Goal: Find specific page/section: Find specific page/section

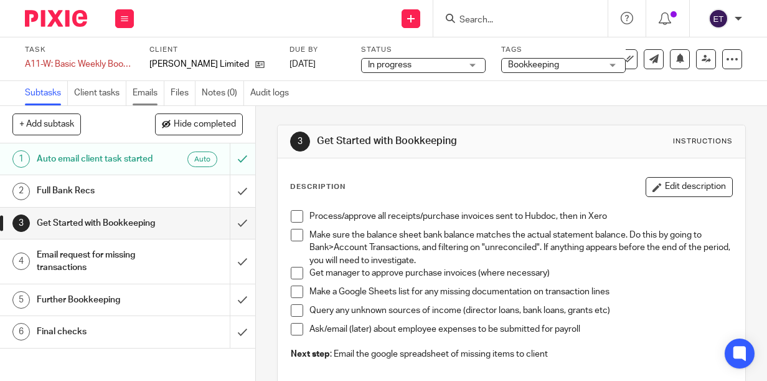
click at [151, 95] on link "Emails" at bounding box center [149, 93] width 32 height 24
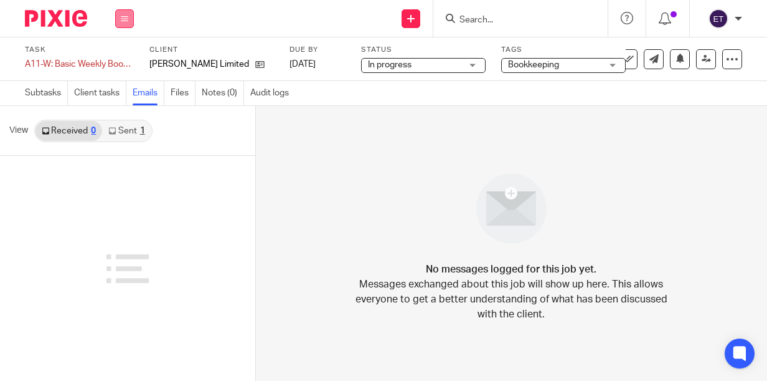
click at [125, 15] on icon at bounding box center [124, 18] width 7 height 7
click at [119, 77] on link "Email" at bounding box center [118, 76] width 21 height 9
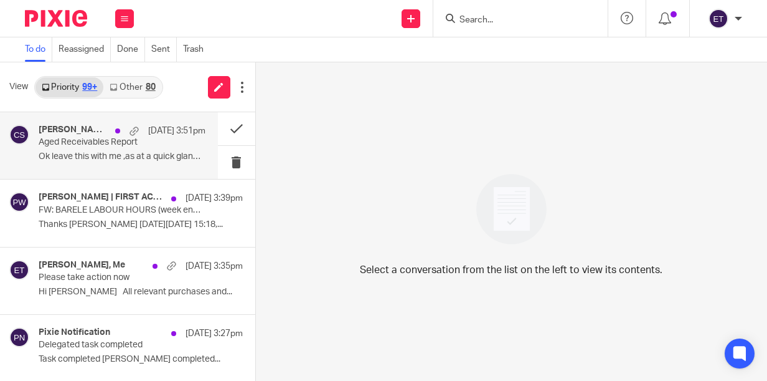
click at [78, 157] on p "Ok leave this with me ,as at a quick glance I..." at bounding box center [122, 156] width 167 height 11
